Goal: Task Accomplishment & Management: Use online tool/utility

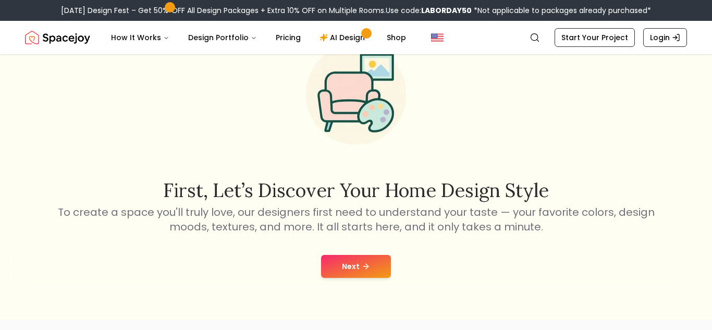
scroll to position [59, 0]
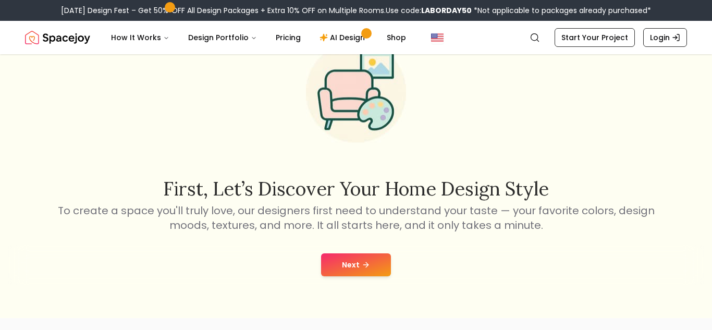
click at [348, 264] on button "Next" at bounding box center [356, 264] width 70 height 23
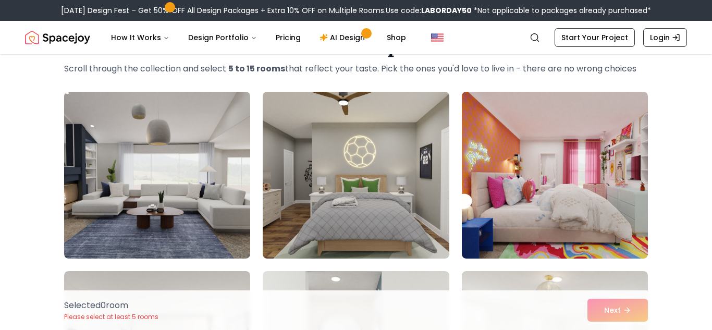
scroll to position [50, 0]
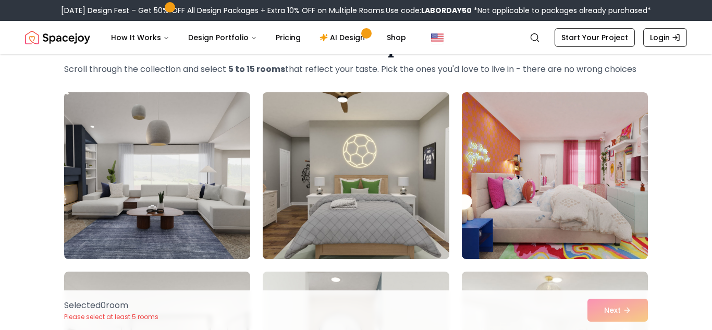
click at [383, 189] on img at bounding box center [355, 175] width 195 height 175
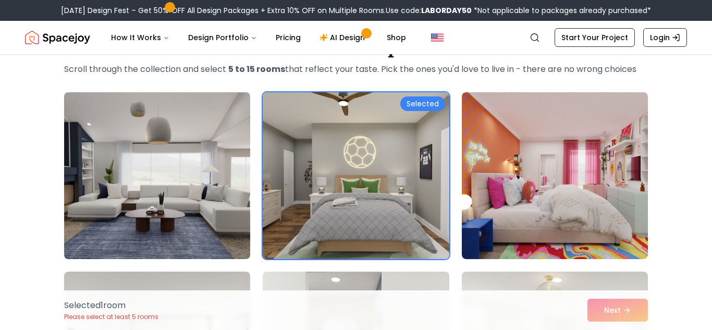
click at [167, 196] on img at bounding box center [156, 175] width 195 height 175
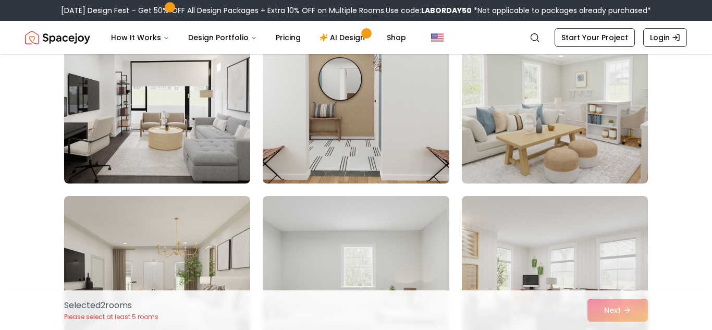
scroll to position [305, 0]
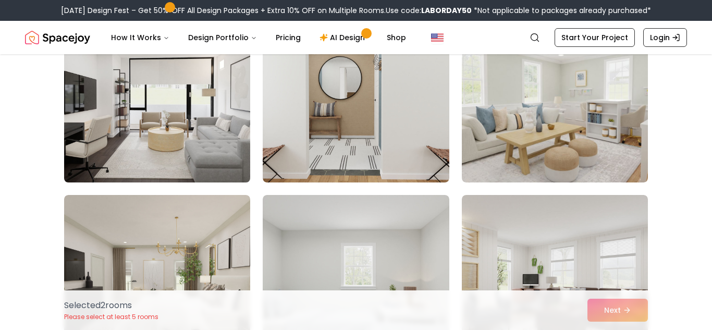
click at [189, 150] on img at bounding box center [156, 98] width 195 height 175
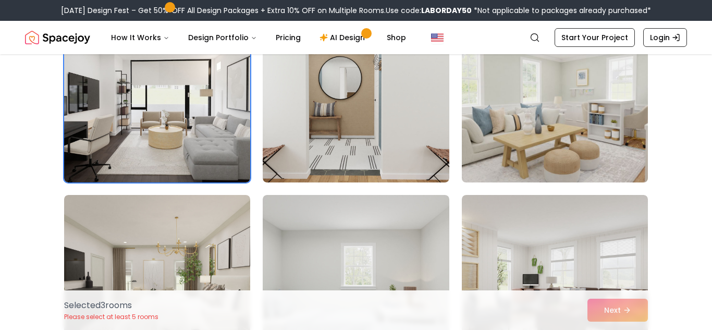
click at [524, 114] on img at bounding box center [554, 98] width 195 height 175
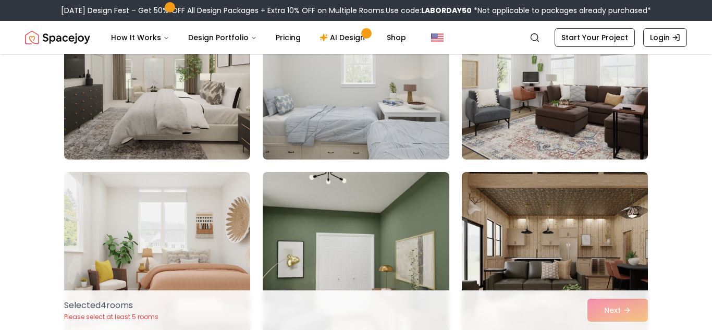
scroll to position [508, 0]
click at [421, 126] on img at bounding box center [355, 75] width 195 height 175
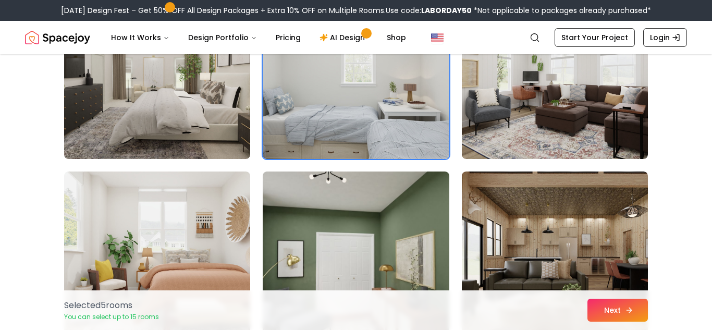
click at [602, 309] on button "Next" at bounding box center [617, 310] width 60 height 23
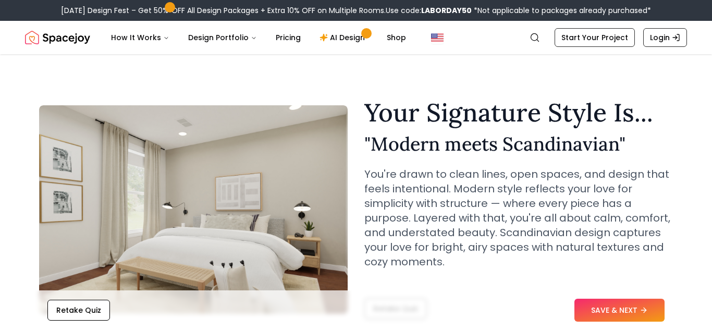
scroll to position [78, 0]
